Goal: Browse casually

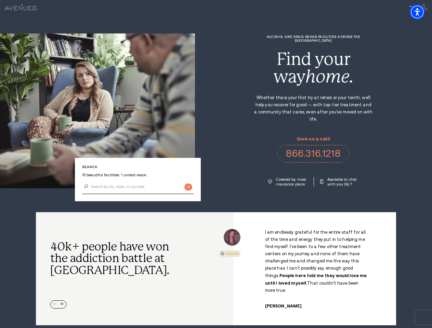
click at [216, 164] on div "Alcohol and Drug Rehab Facilities across the [GEOGRAPHIC_DATA] Find your way ho…" at bounding box center [313, 111] width 237 height 152
click at [423, 12] on img "Accessibility Menu" at bounding box center [416, 11] width 15 height 15
